Goal: Task Accomplishment & Management: Use online tool/utility

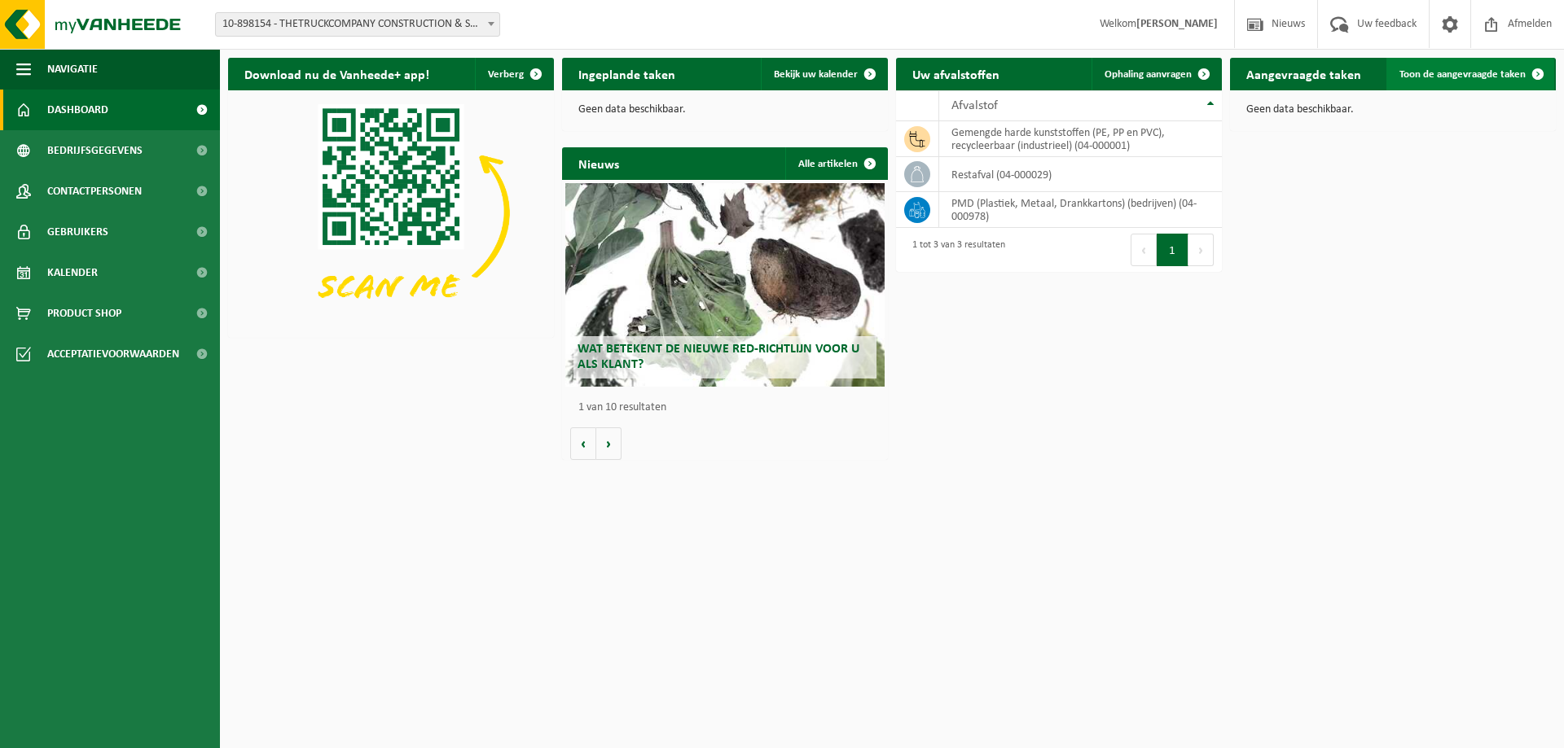
click at [1459, 71] on span "Toon de aangevraagde taken" at bounding box center [1462, 74] width 126 height 11
click at [1144, 76] on span "Ophaling aanvragen" at bounding box center [1147, 74] width 87 height 11
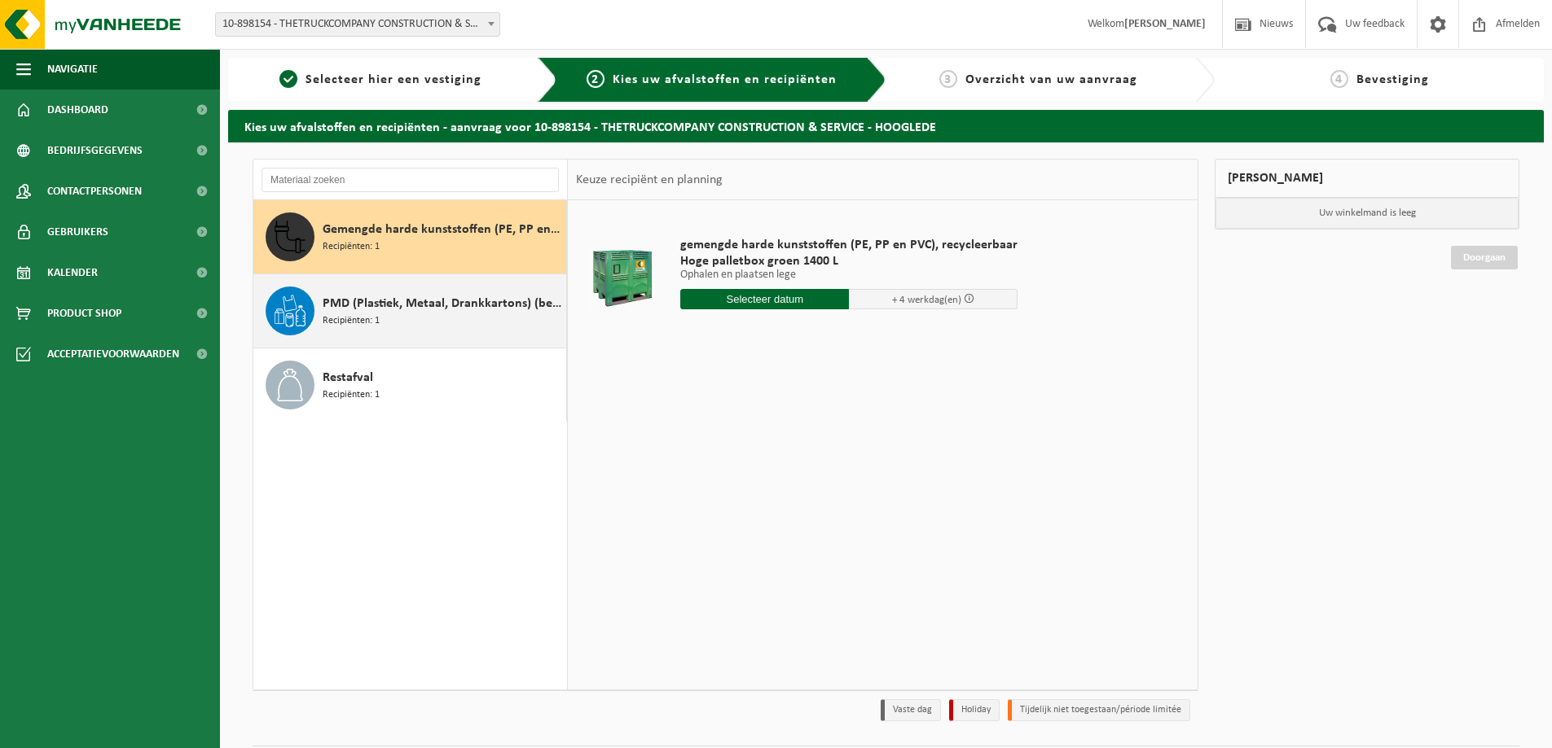
drag, startPoint x: 353, startPoint y: 384, endPoint x: 391, endPoint y: 348, distance: 51.8
click at [357, 379] on span "Restafval" at bounding box center [348, 378] width 50 height 20
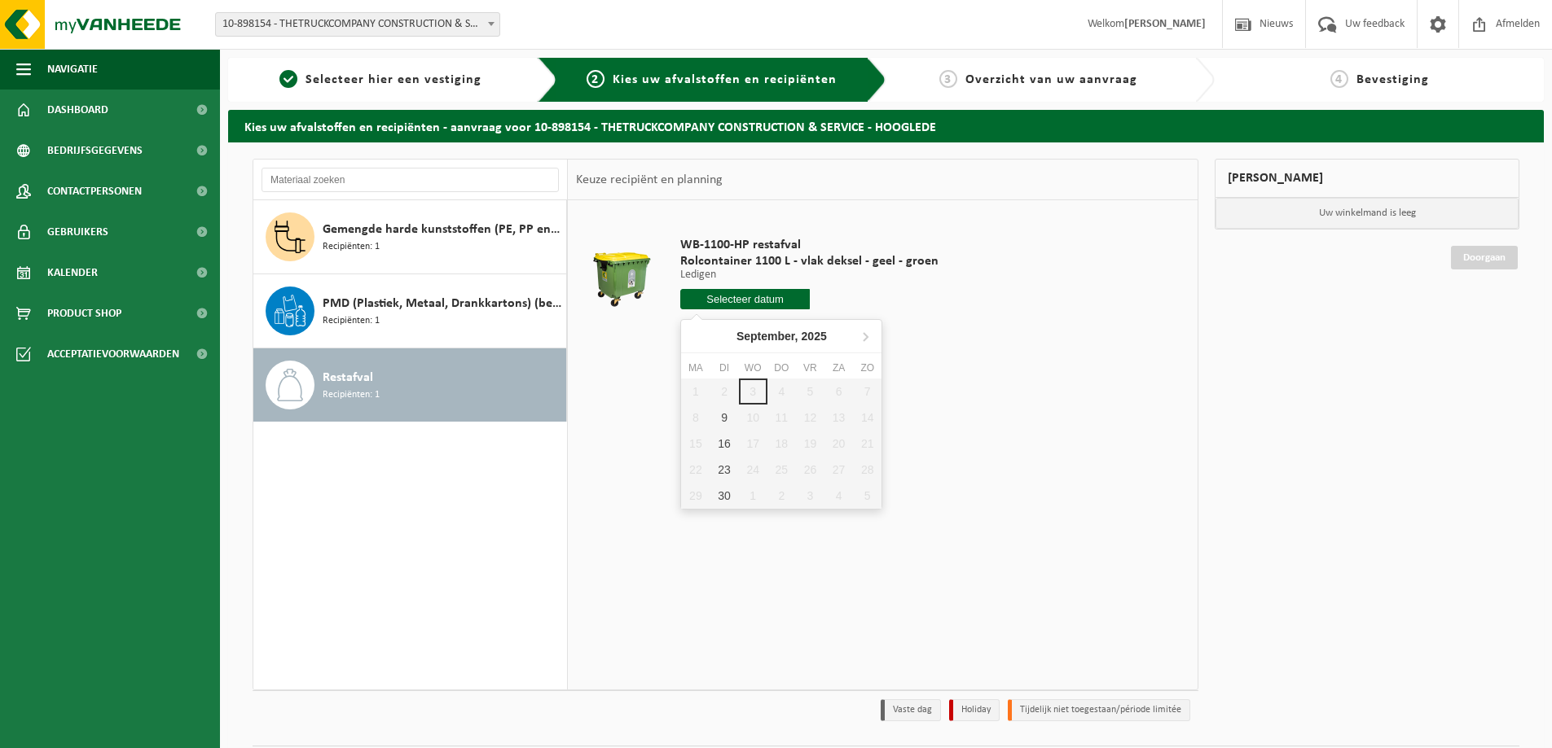
click at [726, 300] on input "text" at bounding box center [744, 299] width 129 height 20
click at [725, 416] on div "9" at bounding box center [723, 418] width 29 height 26
type input "Van [DATE]"
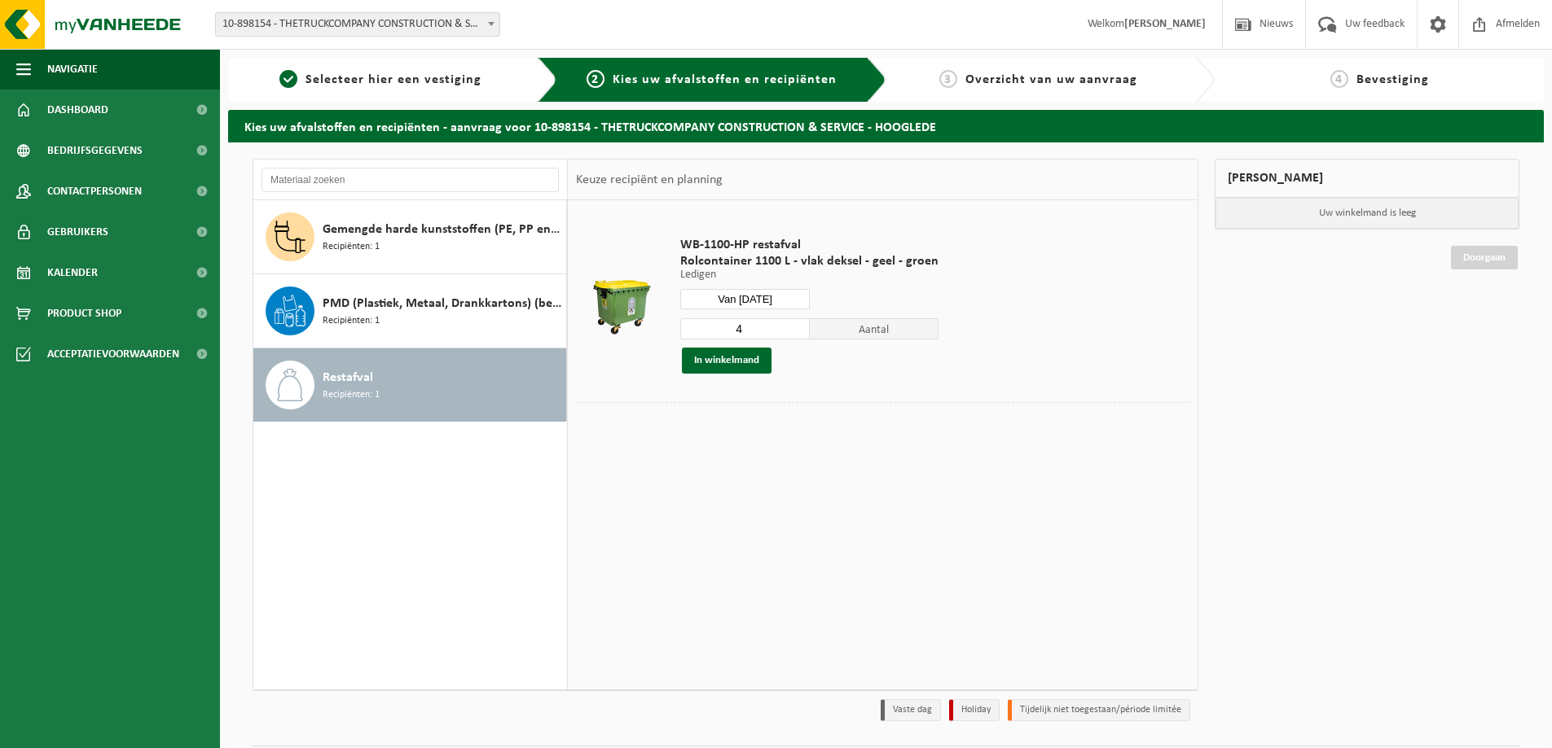
click at [878, 336] on span "Aantal" at bounding box center [874, 328] width 129 height 21
click at [792, 326] on input "5" at bounding box center [744, 328] width 129 height 21
click at [792, 331] on input "4" at bounding box center [744, 328] width 129 height 21
type input "3"
click at [792, 331] on input "3" at bounding box center [744, 328] width 129 height 21
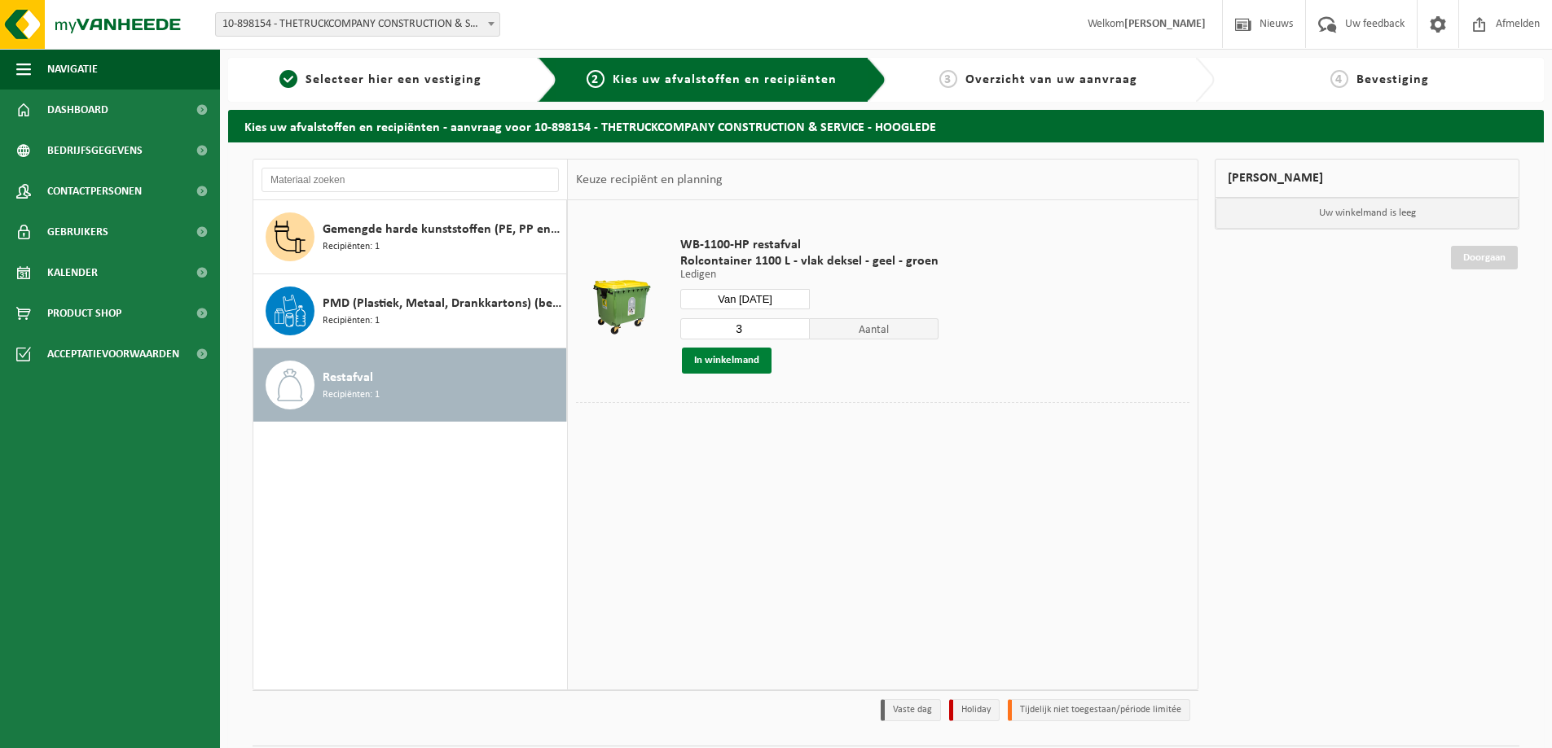
click at [716, 362] on button "In winkelmand" at bounding box center [727, 361] width 90 height 26
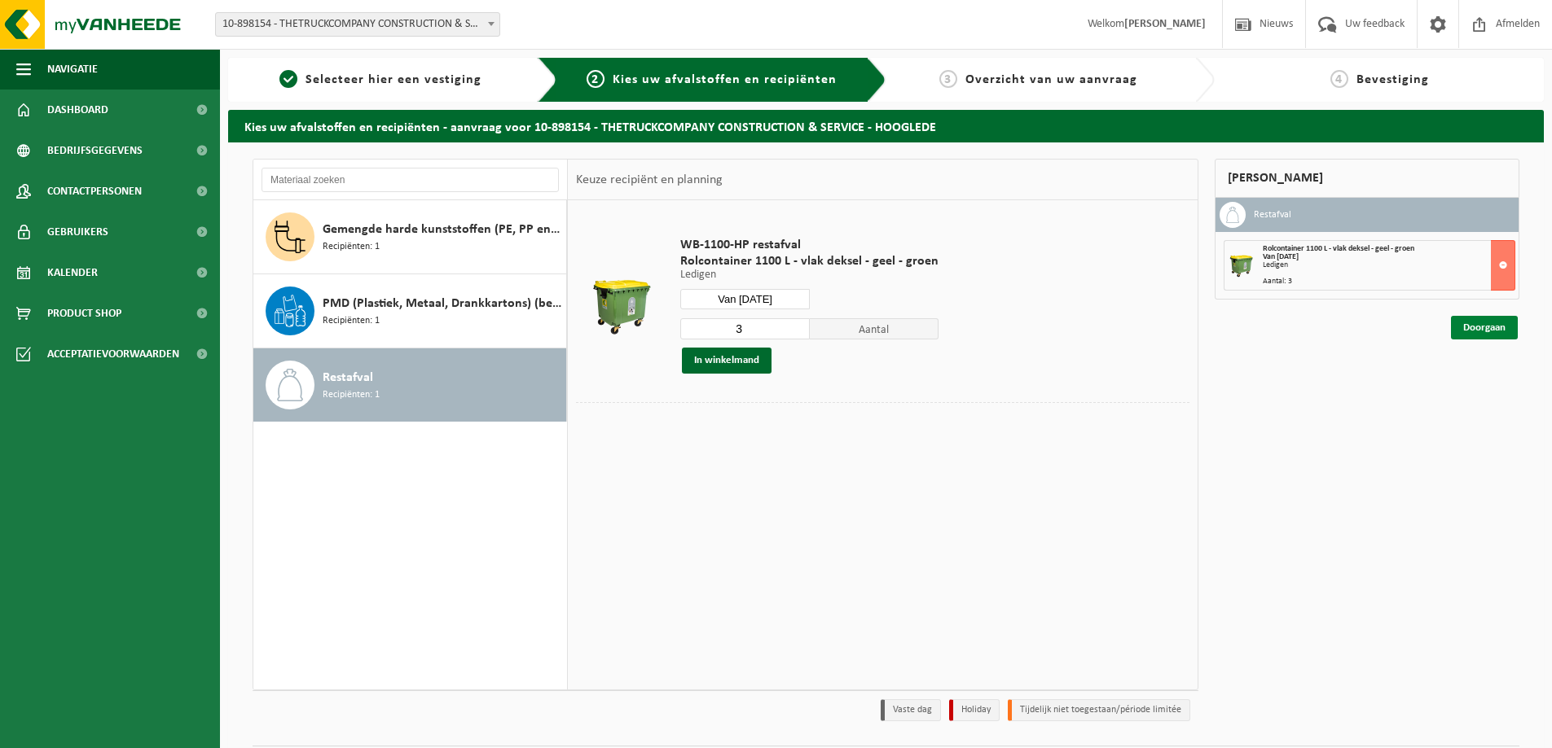
click at [1474, 327] on link "Doorgaan" at bounding box center [1484, 328] width 67 height 24
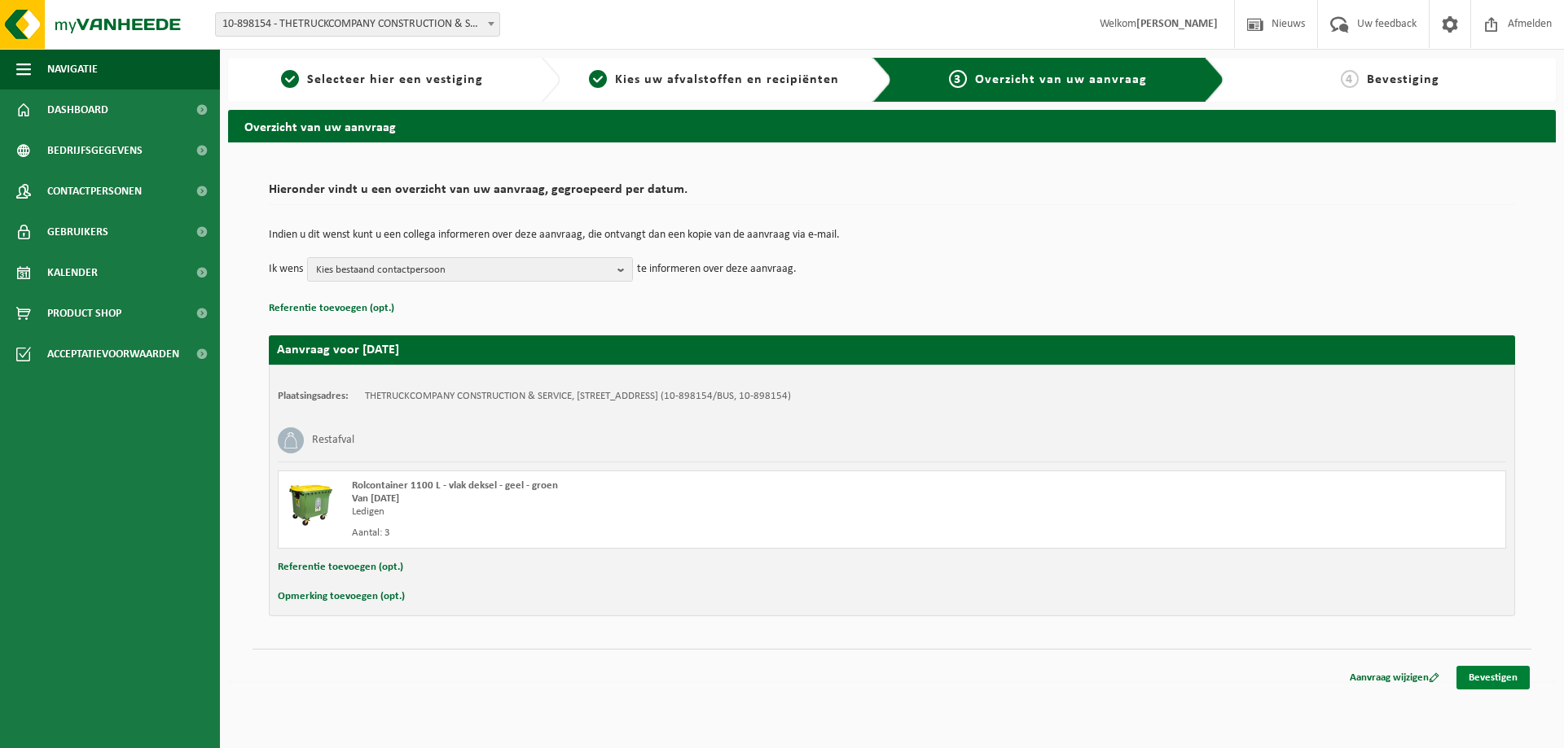
click at [1490, 678] on link "Bevestigen" at bounding box center [1492, 678] width 73 height 24
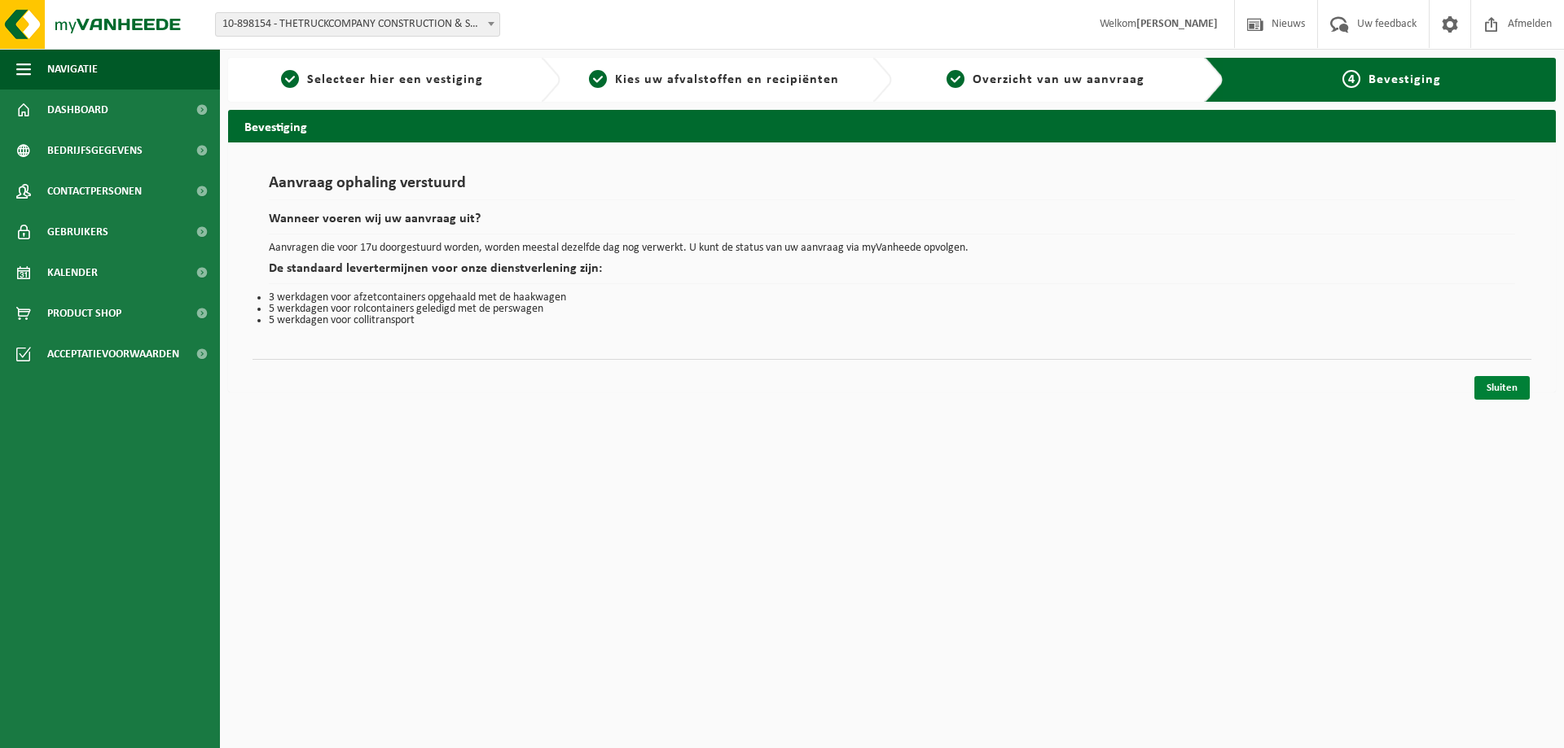
click at [1505, 390] on link "Sluiten" at bounding box center [1501, 388] width 55 height 24
